Goal: Task Accomplishment & Management: Complete application form

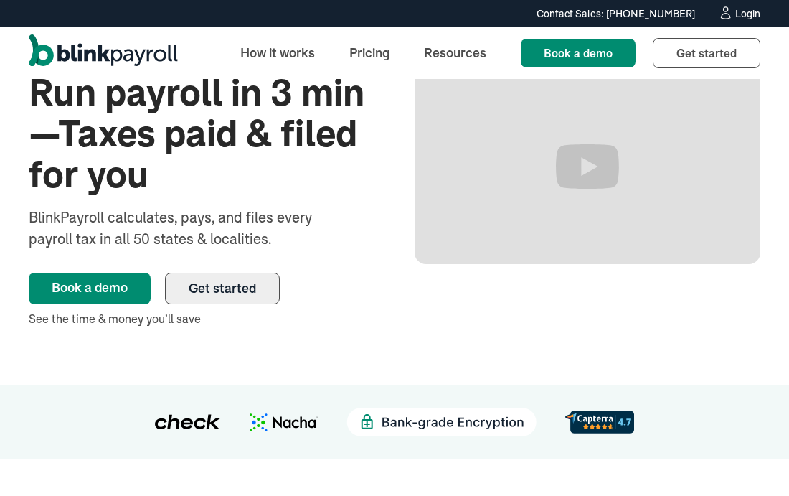
click at [202, 288] on span "Get started" at bounding box center [222, 288] width 67 height 17
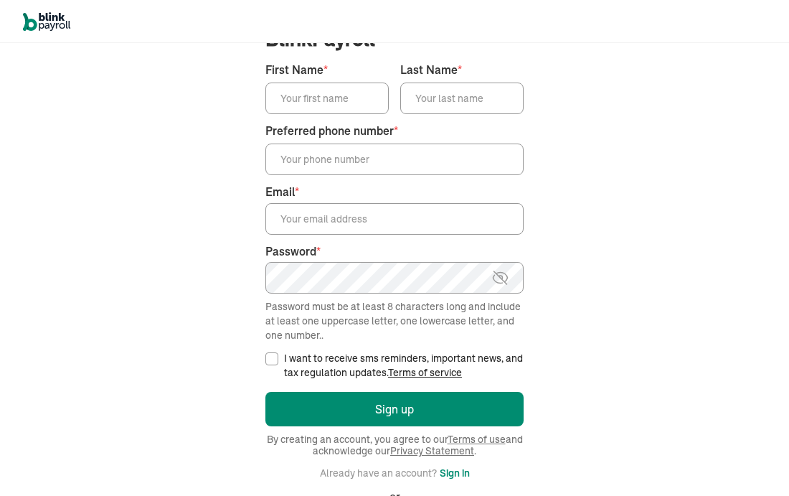
scroll to position [87, 0]
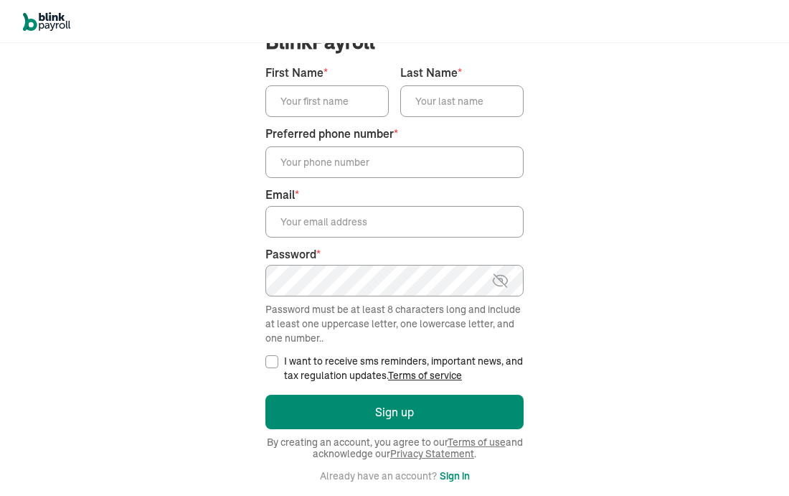
click at [338, 159] on input "Preferred phone number *" at bounding box center [394, 162] width 258 height 32
click at [300, 97] on input "First Name *" at bounding box center [326, 101] width 123 height 32
click at [475, 109] on input "Last Name *" at bounding box center [461, 101] width 123 height 32
type input "aiden"
click at [312, 109] on input "First Name *" at bounding box center [326, 101] width 123 height 32
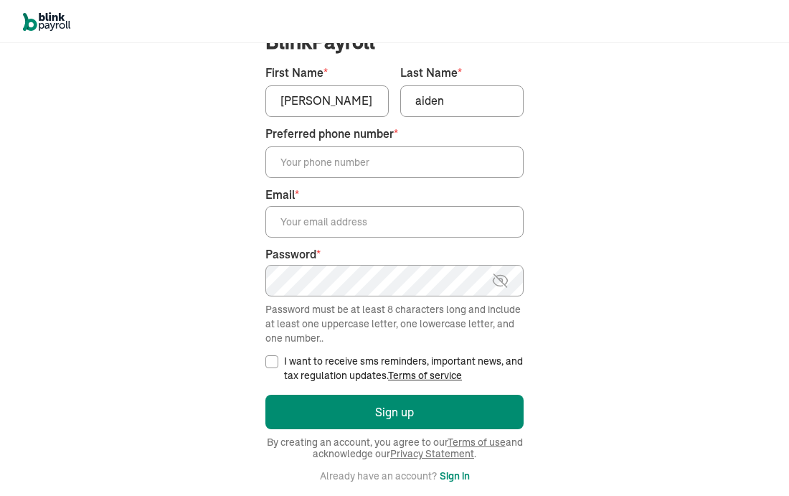
type input "[PERSON_NAME]"
click at [329, 170] on input "Preferred phone number *" at bounding box center [394, 162] width 258 height 32
type input "("
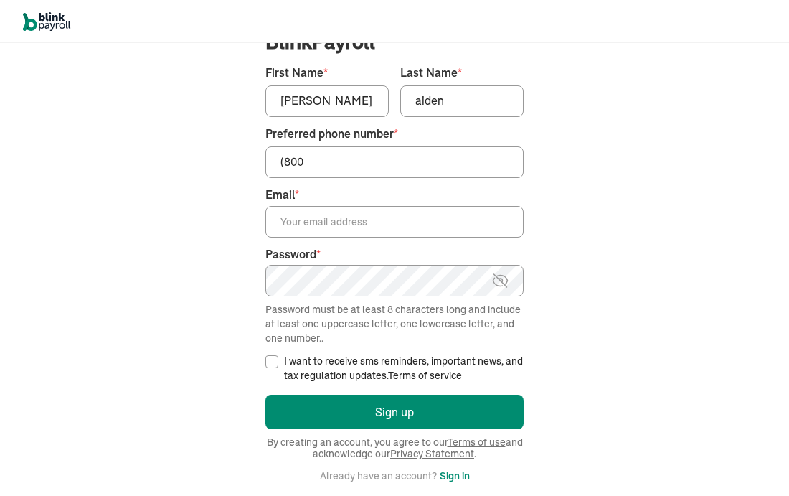
type input "(800"
click at [307, 218] on input "Email *" at bounding box center [394, 222] width 258 height 32
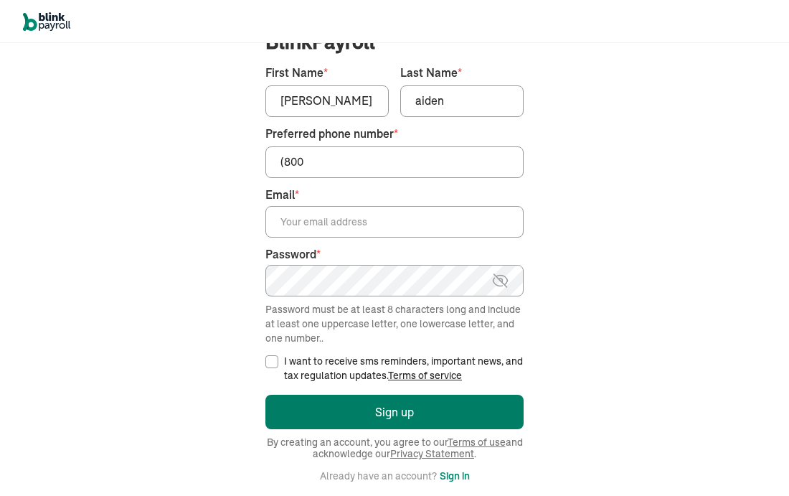
type input "[EMAIL_ADDRESS][DOMAIN_NAME]"
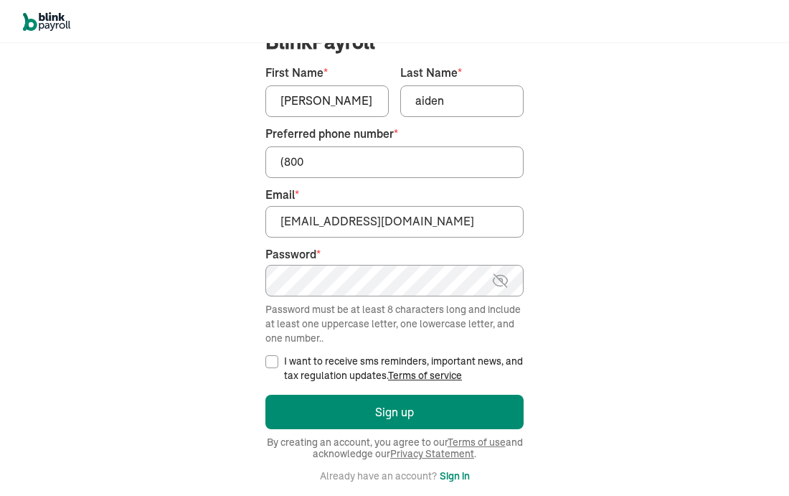
click at [265, 360] on input "I want to receive sms reminders, important news, and tax regulation updates. Te…" at bounding box center [271, 361] width 13 height 13
checkbox input "true"
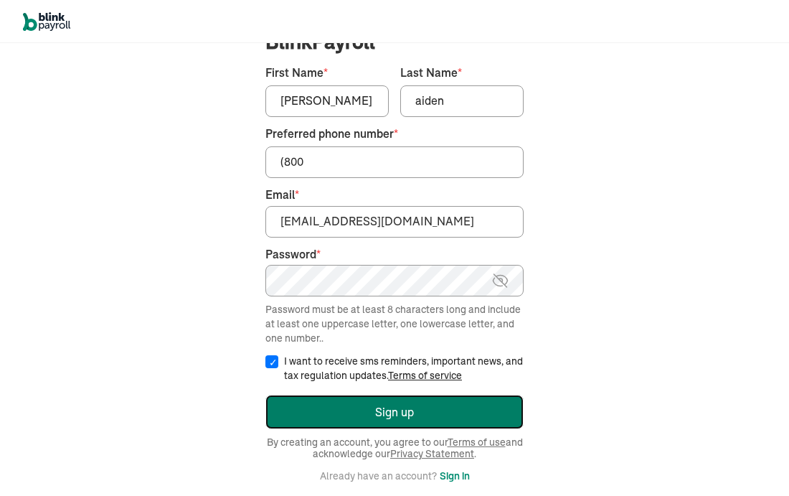
click at [315, 410] on button "Sign up" at bounding box center [394, 412] width 258 height 34
